Goal: Information Seeking & Learning: Find specific fact

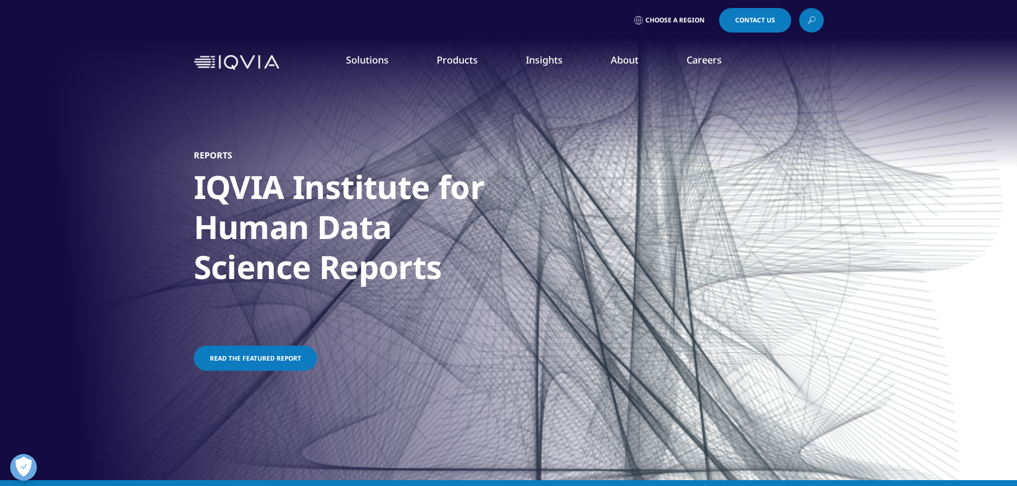
click at [812, 16] on icon at bounding box center [811, 20] width 9 height 14
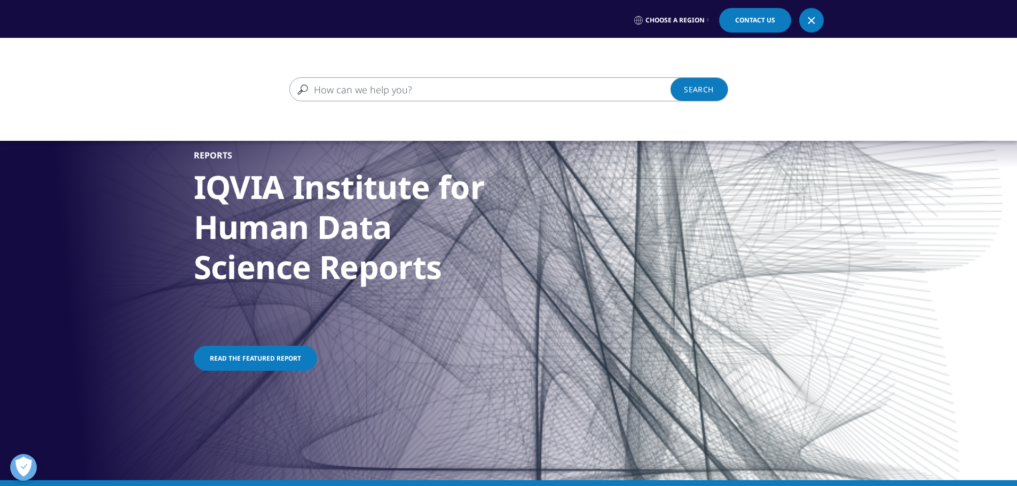
click at [396, 91] on input "Search" at bounding box center [493, 89] width 408 height 24
paste input "Oncology Therapy Access in the Era of Personalized Medicine"
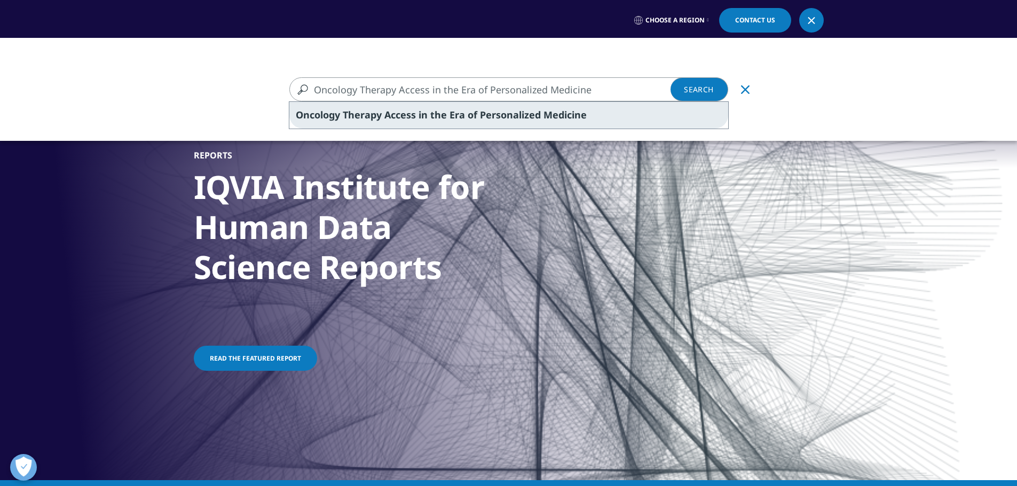
type input "Oncology Therapy Access in the Era of Personalized Medicine"
click at [418, 118] on span "Oncology Therapy Access in the Era of Personalized Medicine" at bounding box center [441, 114] width 291 height 13
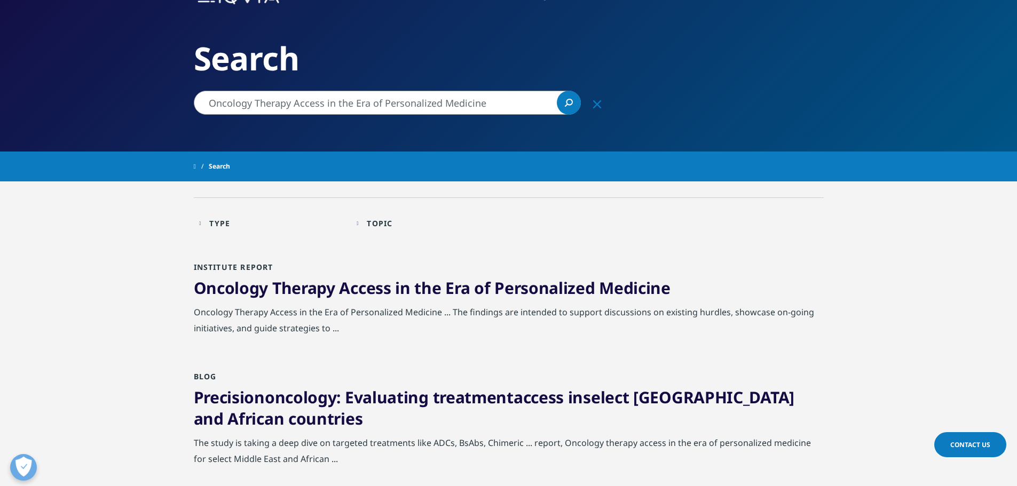
scroll to position [107, 0]
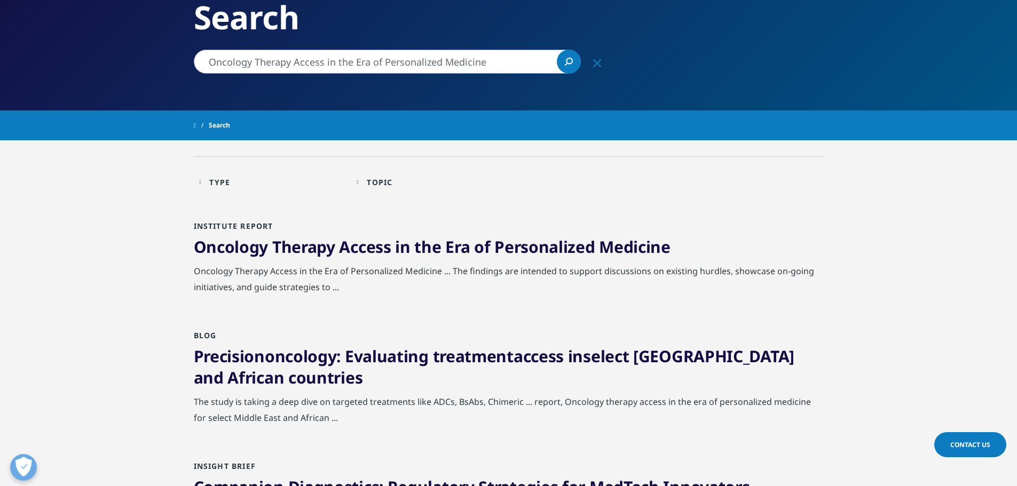
click at [343, 253] on span "Access" at bounding box center [365, 247] width 52 height 22
